Goal: Check status: Check status

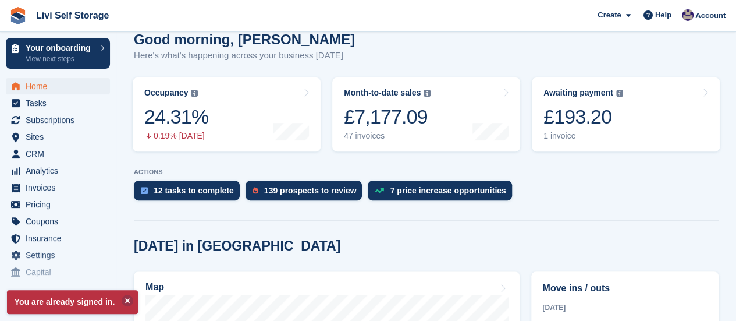
scroll to position [175, 0]
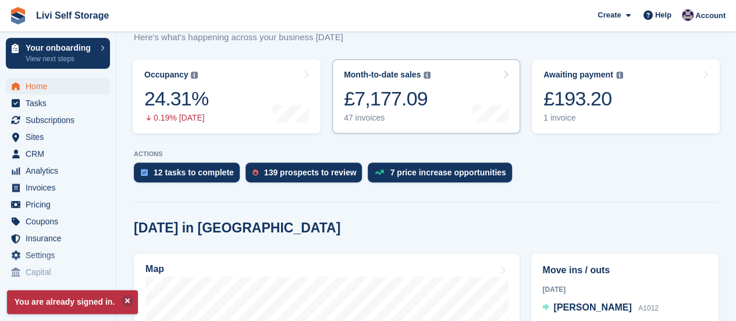
click at [359, 119] on div "47 invoices" at bounding box center [387, 118] width 87 height 10
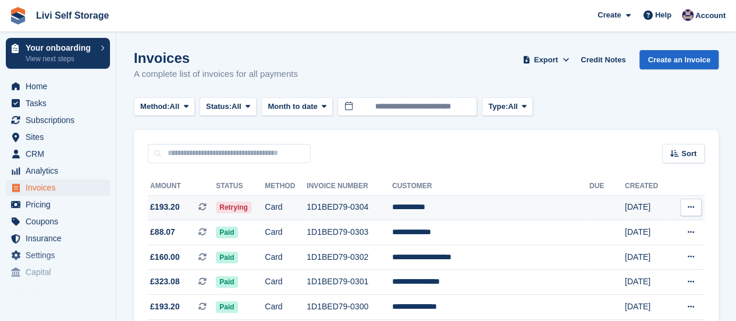
click at [249, 206] on span "Retrying" at bounding box center [233, 207] width 35 height 12
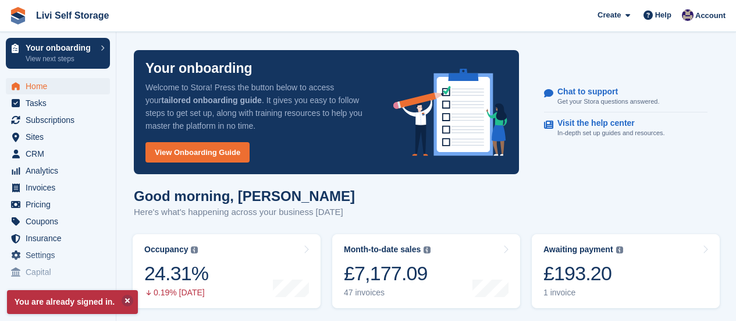
scroll to position [175, 0]
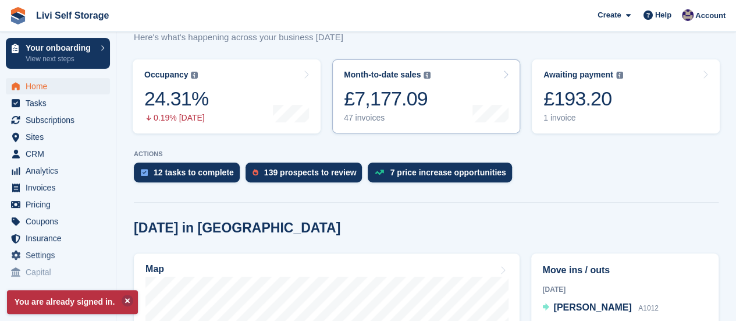
drag, startPoint x: 0, startPoint y: 0, endPoint x: 363, endPoint y: 116, distance: 381.3
click at [363, 116] on div "47 invoices" at bounding box center [387, 118] width 87 height 10
